Goal: Task Accomplishment & Management: Manage account settings

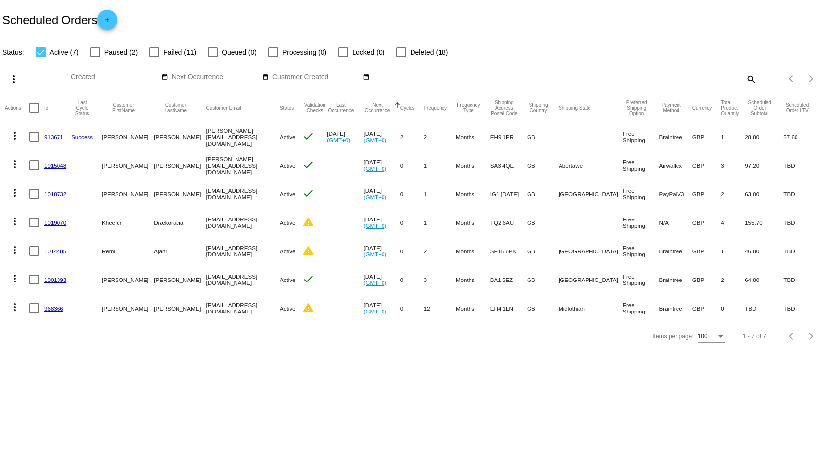
click at [503, 401] on body "Scheduled Orders add Status: Active (7) Paused (2) Failed (11) Queued (0) Proce…" at bounding box center [412, 234] width 825 height 469
click at [303, 222] on mat-icon "warning" at bounding box center [309, 222] width 12 height 12
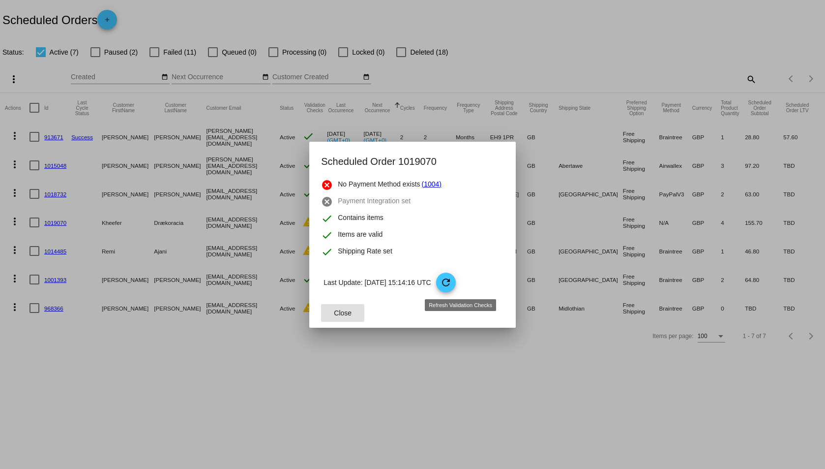
click at [452, 282] on mat-icon "refresh" at bounding box center [446, 282] width 12 height 12
click at [54, 222] on div at bounding box center [412, 234] width 825 height 469
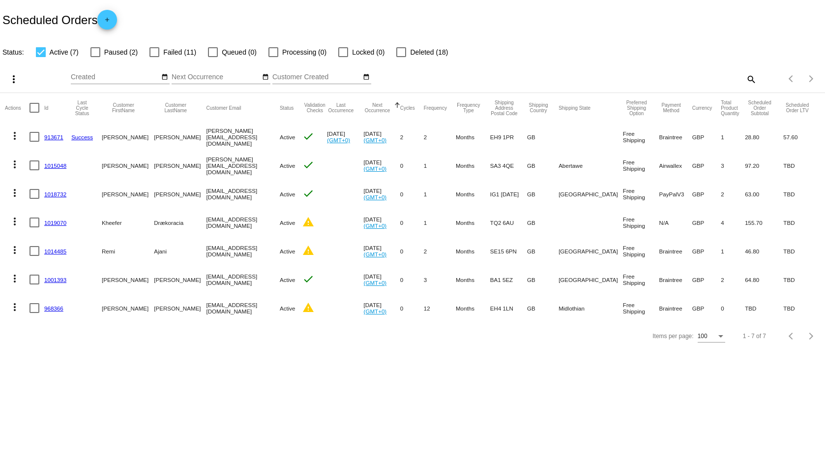
click at [54, 222] on link "1019070" at bounding box center [55, 222] width 22 height 6
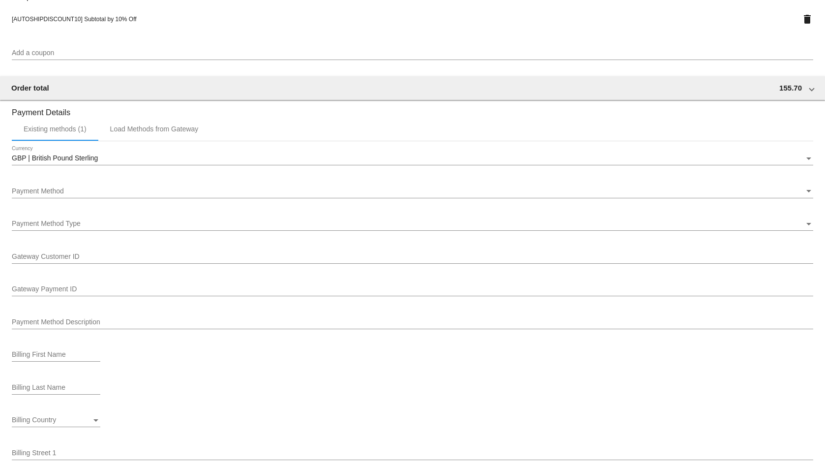
scroll to position [885, 0]
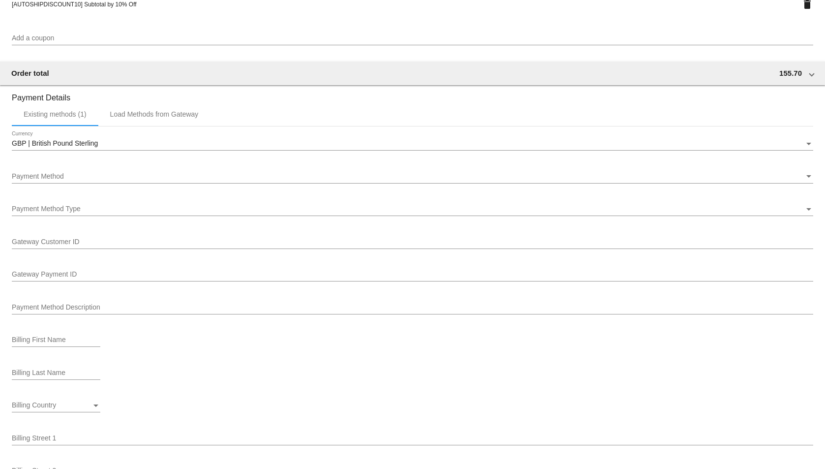
click at [279, 175] on div "Payment Method" at bounding box center [408, 177] width 793 height 8
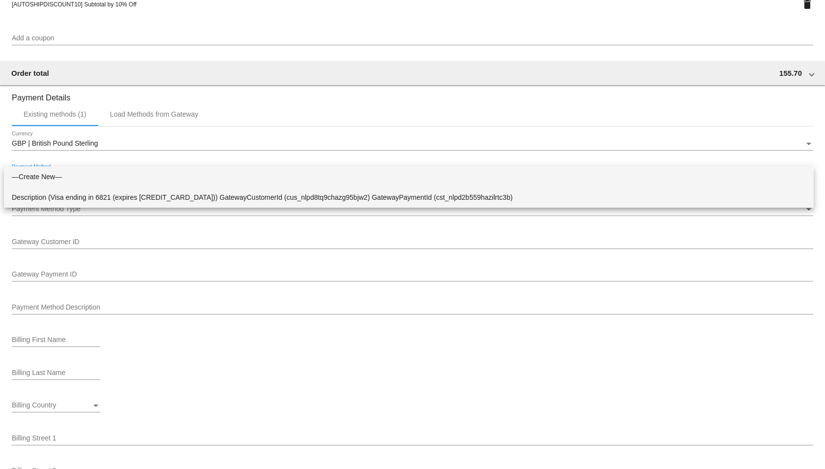
click at [280, 197] on span "Description (Visa ending in 6821 (expires [CREDIT_CARD_DATA])) GatewayCustomerI…" at bounding box center [409, 197] width 794 height 21
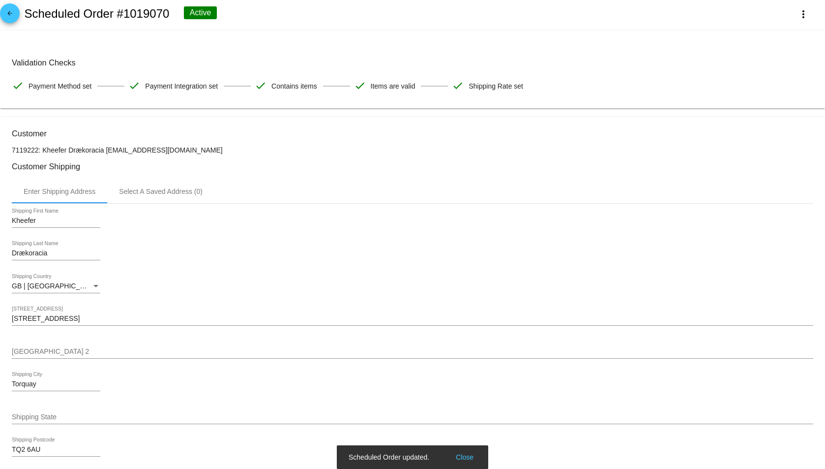
scroll to position [0, 0]
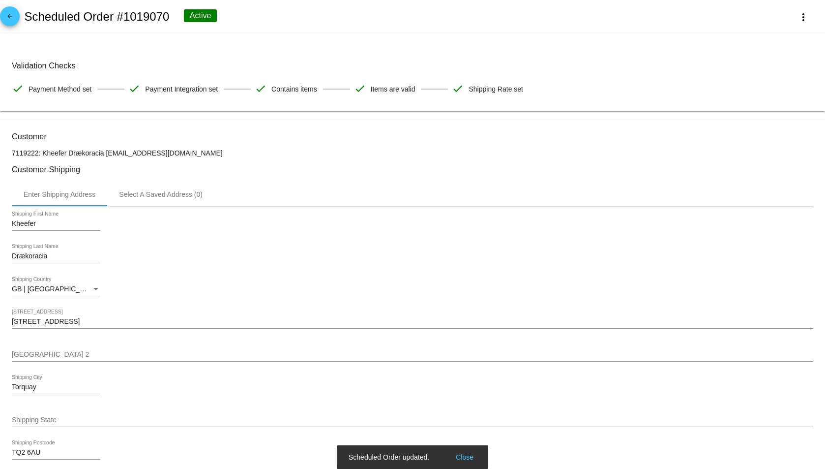
click at [11, 18] on mat-icon "arrow_back" at bounding box center [10, 19] width 12 height 12
